Goal: Task Accomplishment & Management: Manage account settings

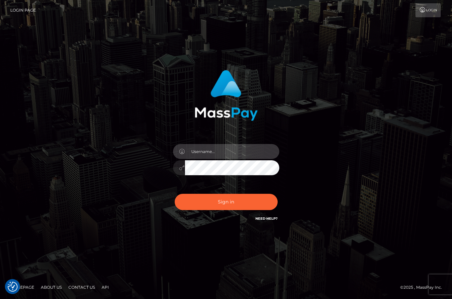
click at [230, 153] on input "text" at bounding box center [232, 151] width 94 height 15
type input "[EMAIL_ADDRESS][DOMAIN_NAME]"
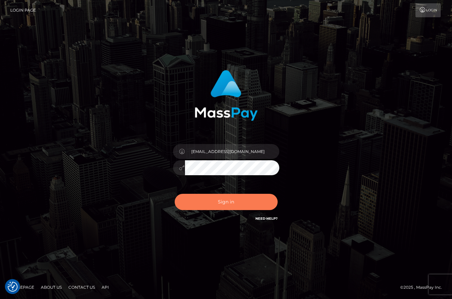
click at [245, 201] on button "Sign in" at bounding box center [226, 202] width 103 height 16
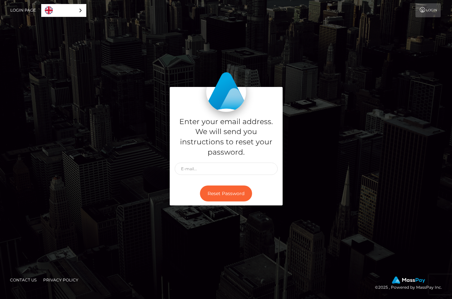
click at [16, 12] on link "Login Page" at bounding box center [23, 10] width 26 height 14
